Goal: Task Accomplishment & Management: Manage account settings

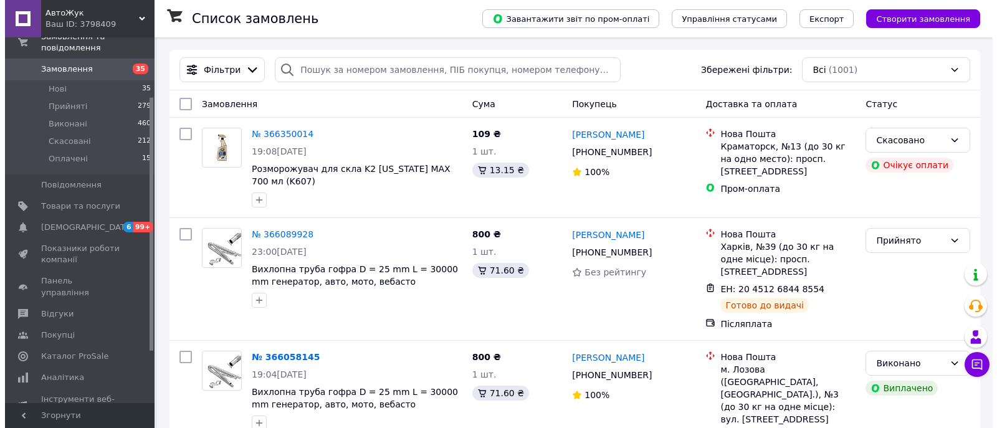
scroll to position [125, 0]
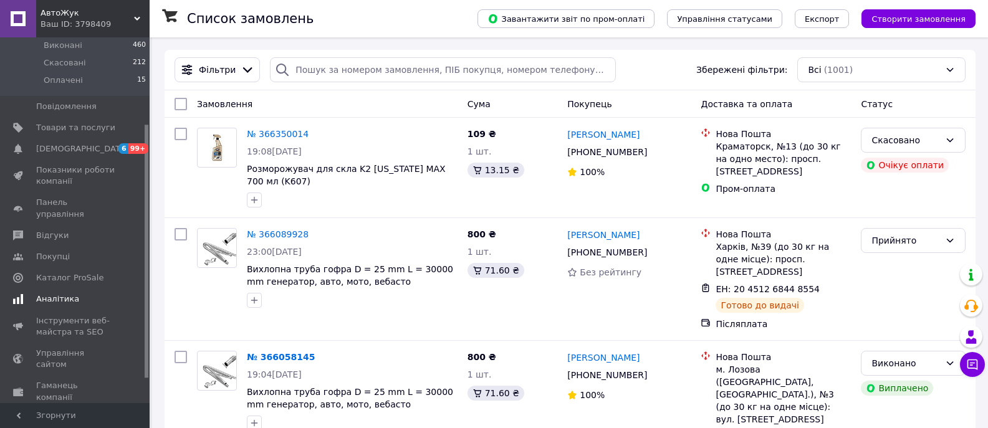
click at [62, 294] on span "Аналітика" at bounding box center [57, 299] width 43 height 11
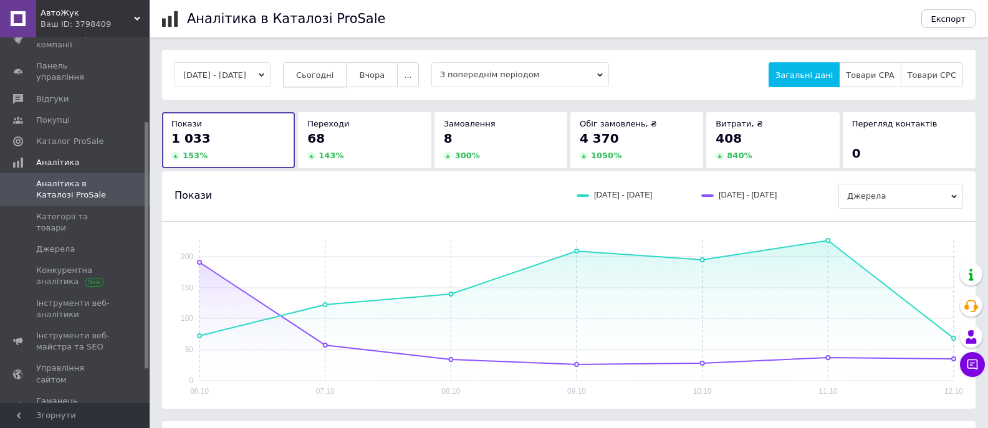
click at [334, 79] on span "Сьогодні" at bounding box center [315, 74] width 38 height 9
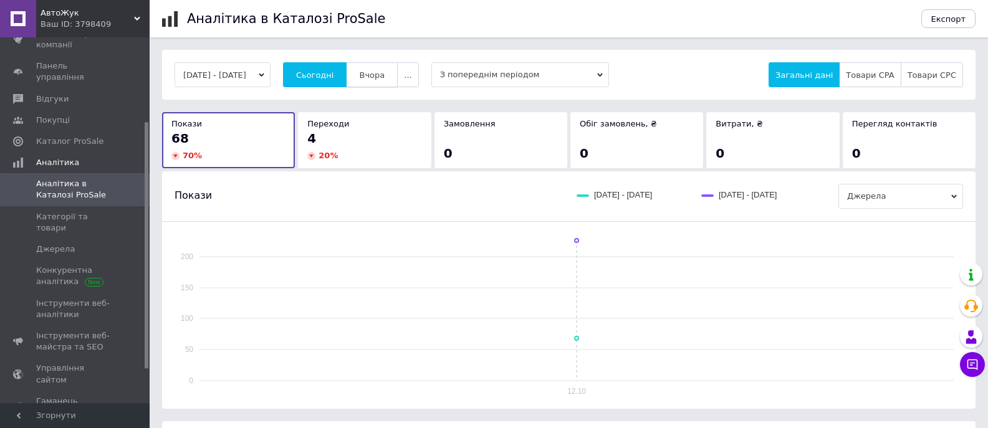
click at [385, 74] on span "Вчора" at bounding box center [372, 74] width 26 height 9
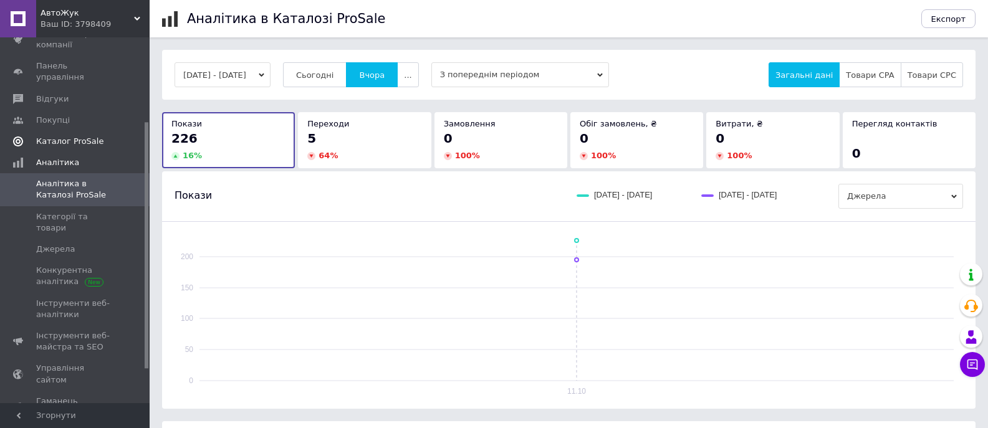
click at [74, 136] on span "Каталог ProSale" at bounding box center [69, 141] width 67 height 11
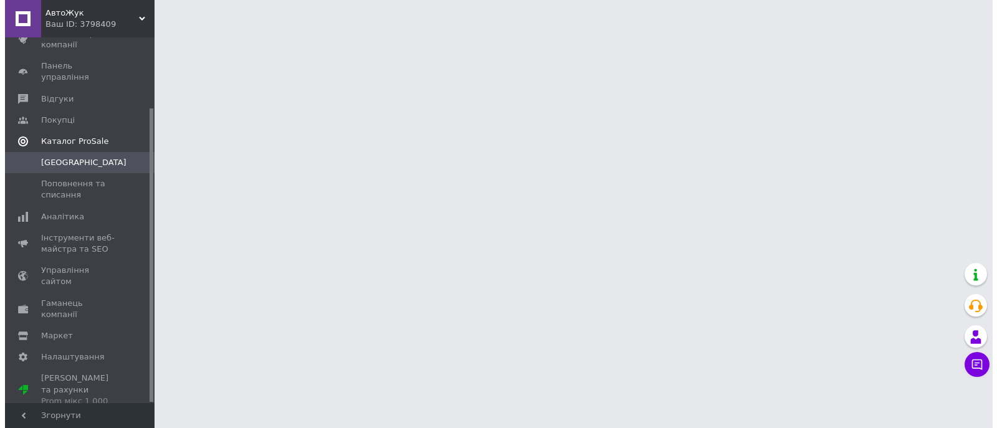
scroll to position [88, 0]
